Goal: Obtain resource: Download file/media

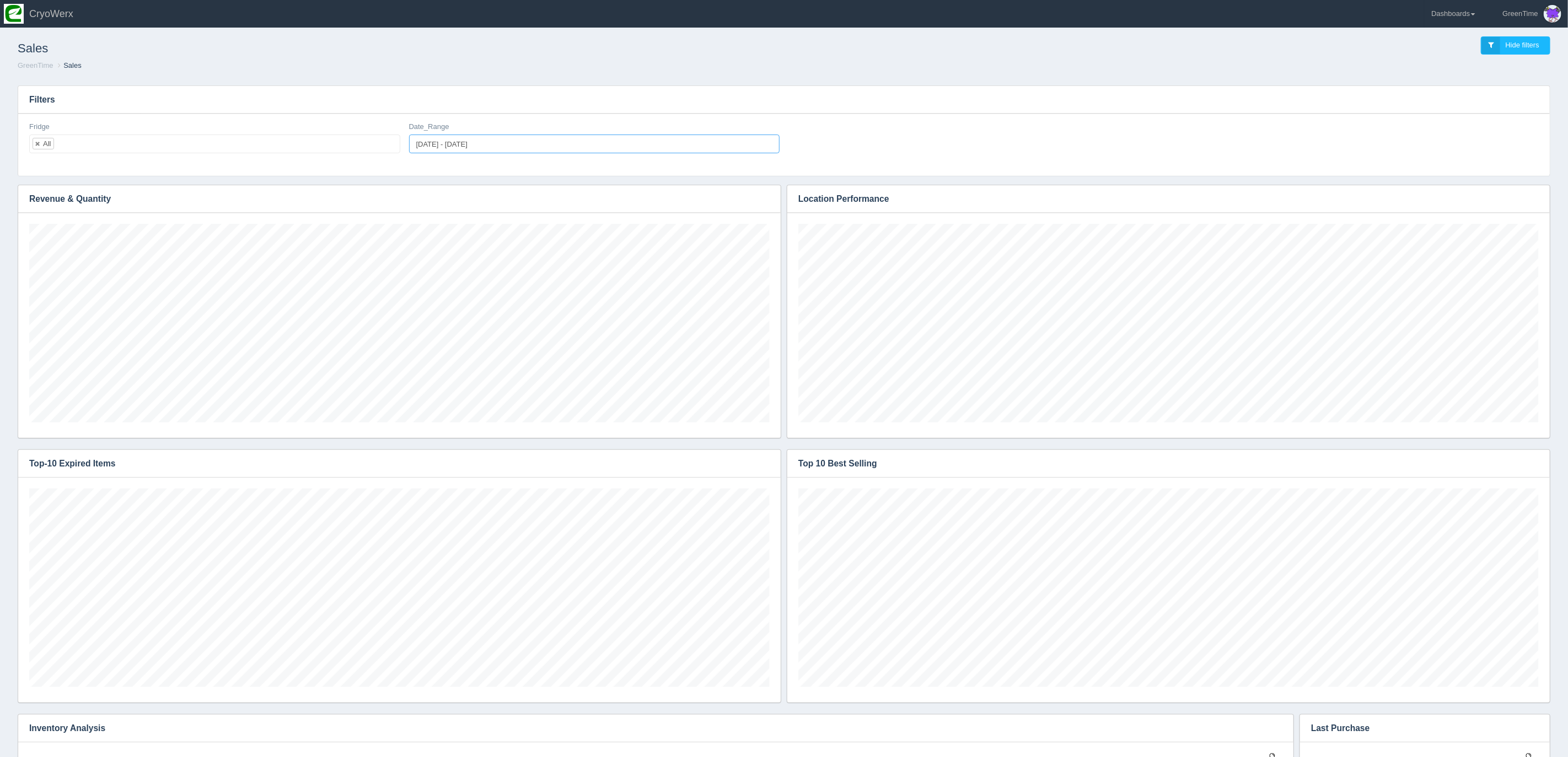
type input "[DATE]"
click at [423, 140] on input "[DATE] - [DATE]" at bounding box center [595, 143] width 371 height 18
type input "[DATE]"
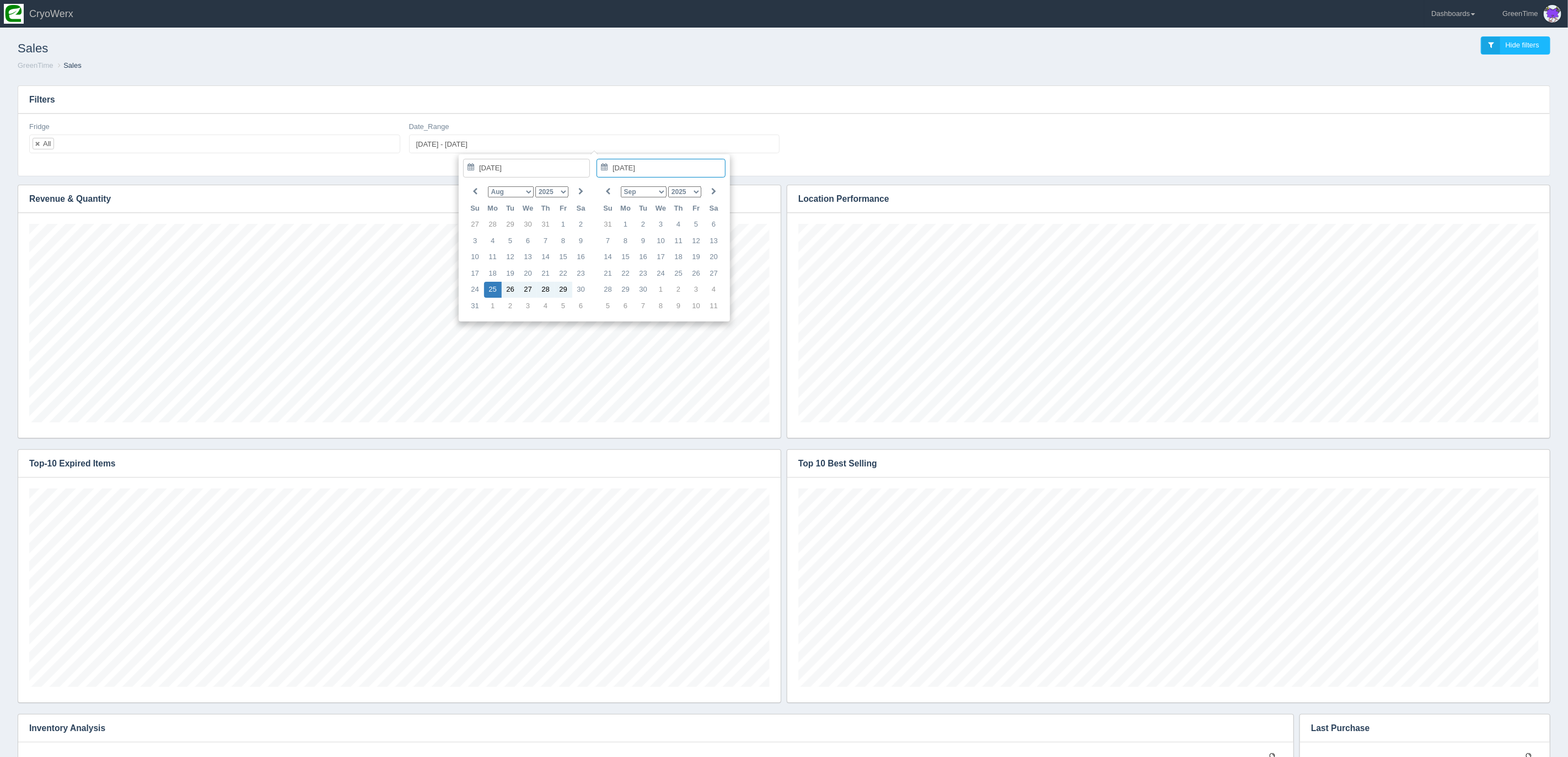
type input "[DATE] - [DATE]"
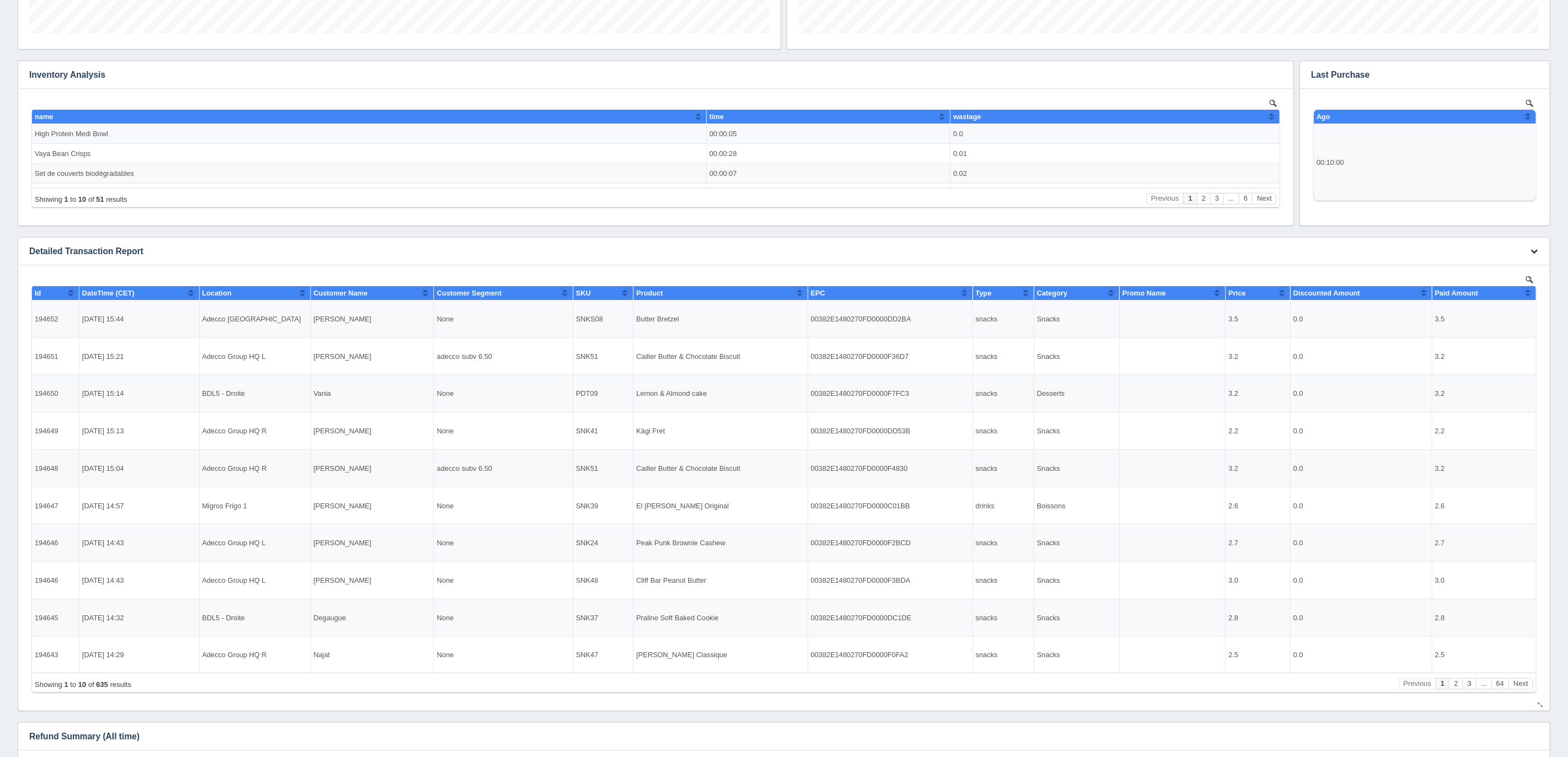
scroll to position [198, 740]
click at [1530, 251] on icon "button" at bounding box center [1534, 251] width 7 height 7
click at [1474, 270] on link "Download CSV" at bounding box center [1497, 268] width 89 height 16
click at [1475, 265] on link "Download CSV" at bounding box center [1497, 268] width 89 height 16
